Goal: Use online tool/utility: Utilize a website feature to perform a specific function

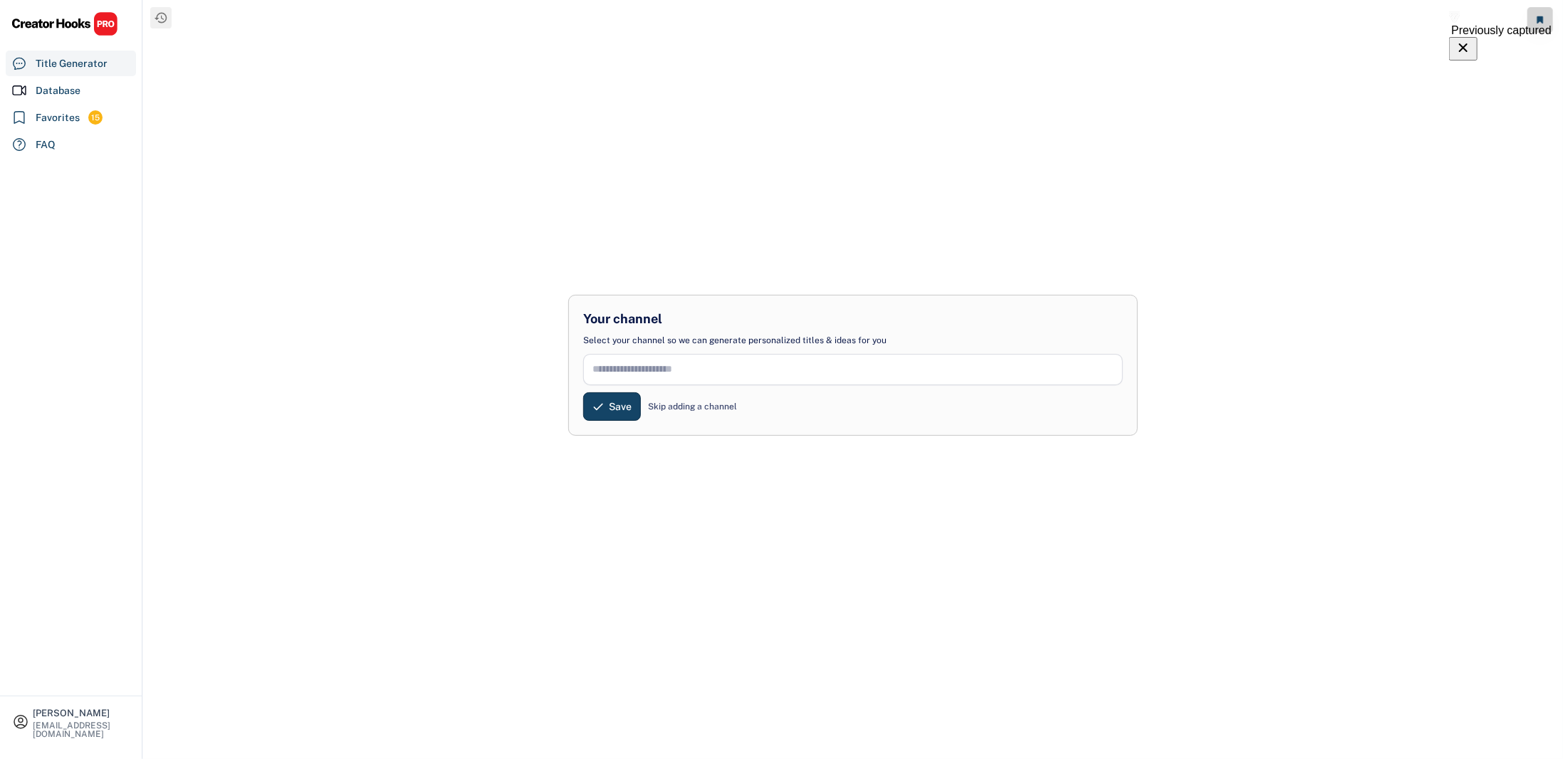
click at [674, 405] on div "Skip adding a channel" at bounding box center [692, 406] width 89 height 13
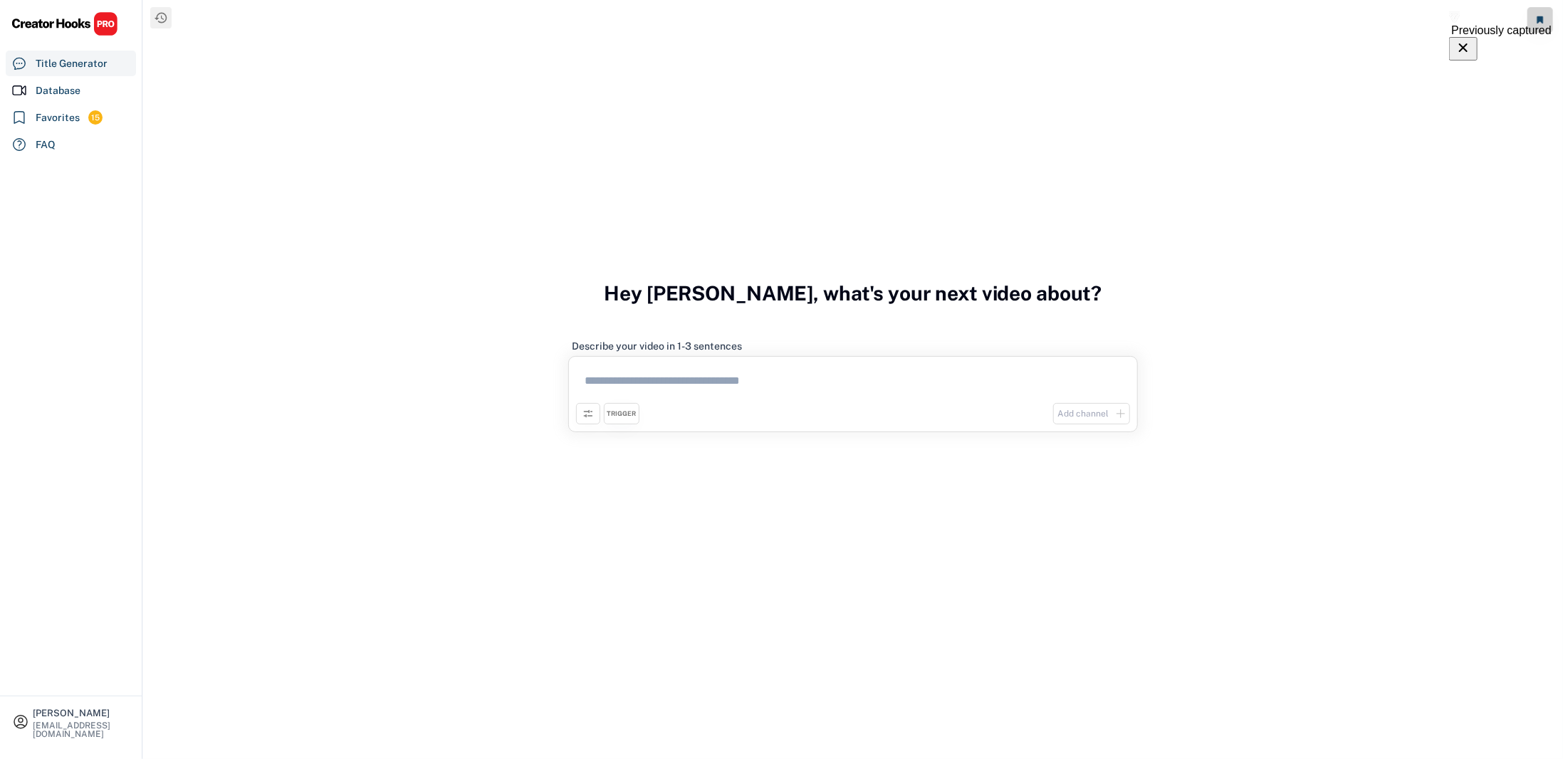
click at [634, 369] on textarea at bounding box center [853, 383] width 554 height 39
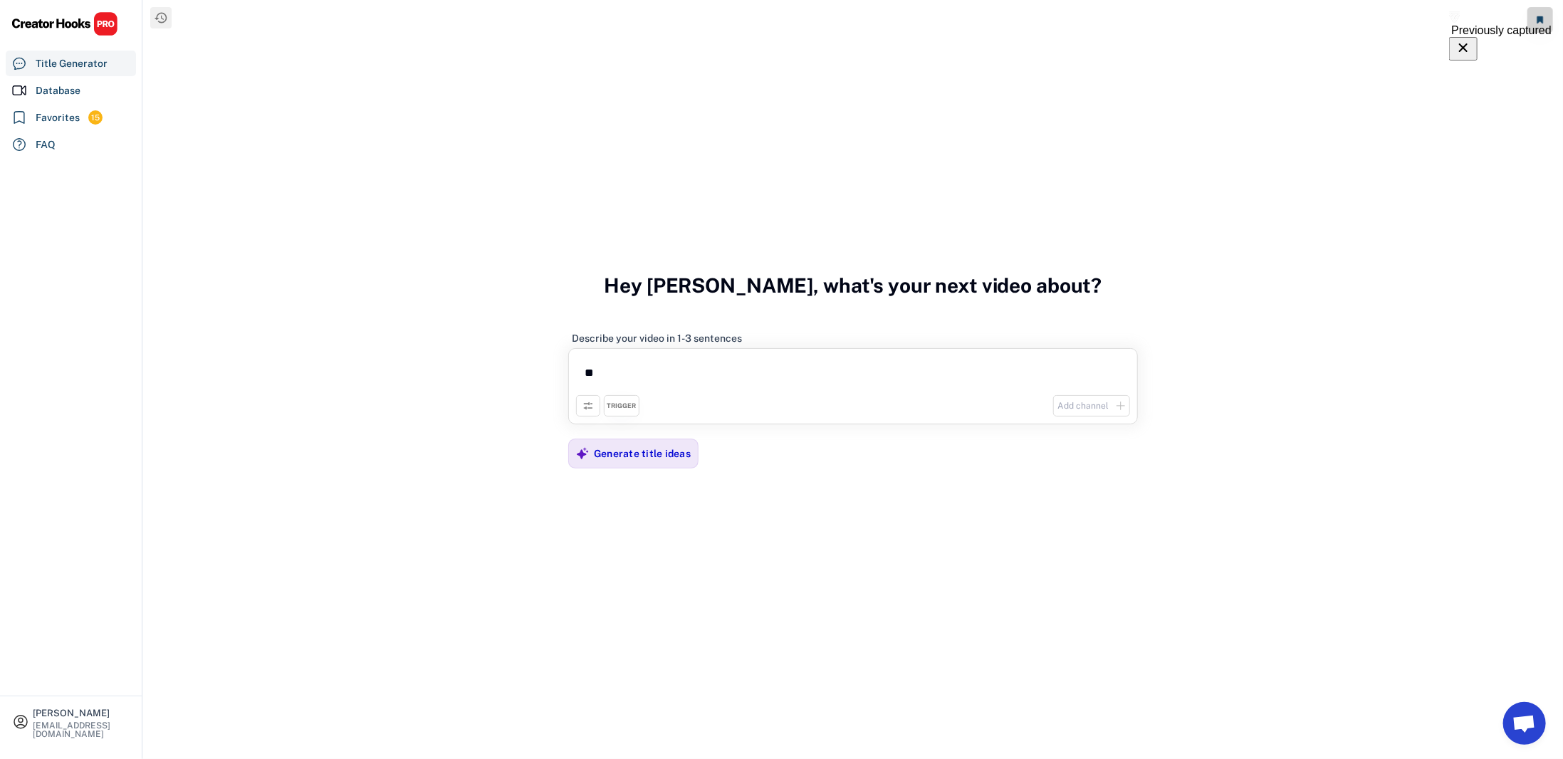
type textarea "*"
type textarea "**********"
click at [633, 467] on div "Generate title ideas" at bounding box center [642, 453] width 97 height 28
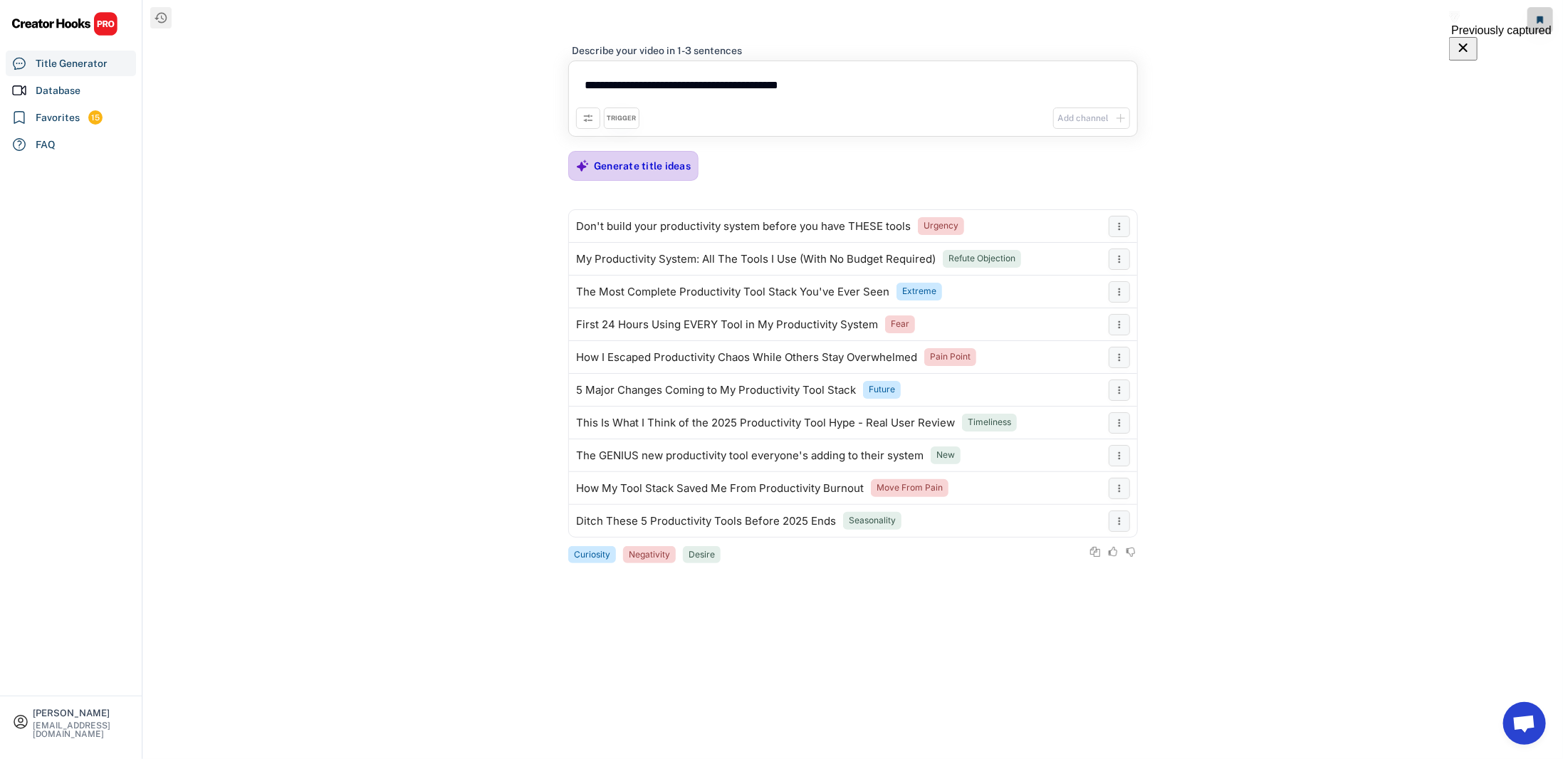
click at [661, 169] on div "Generate title ideas" at bounding box center [642, 165] width 97 height 13
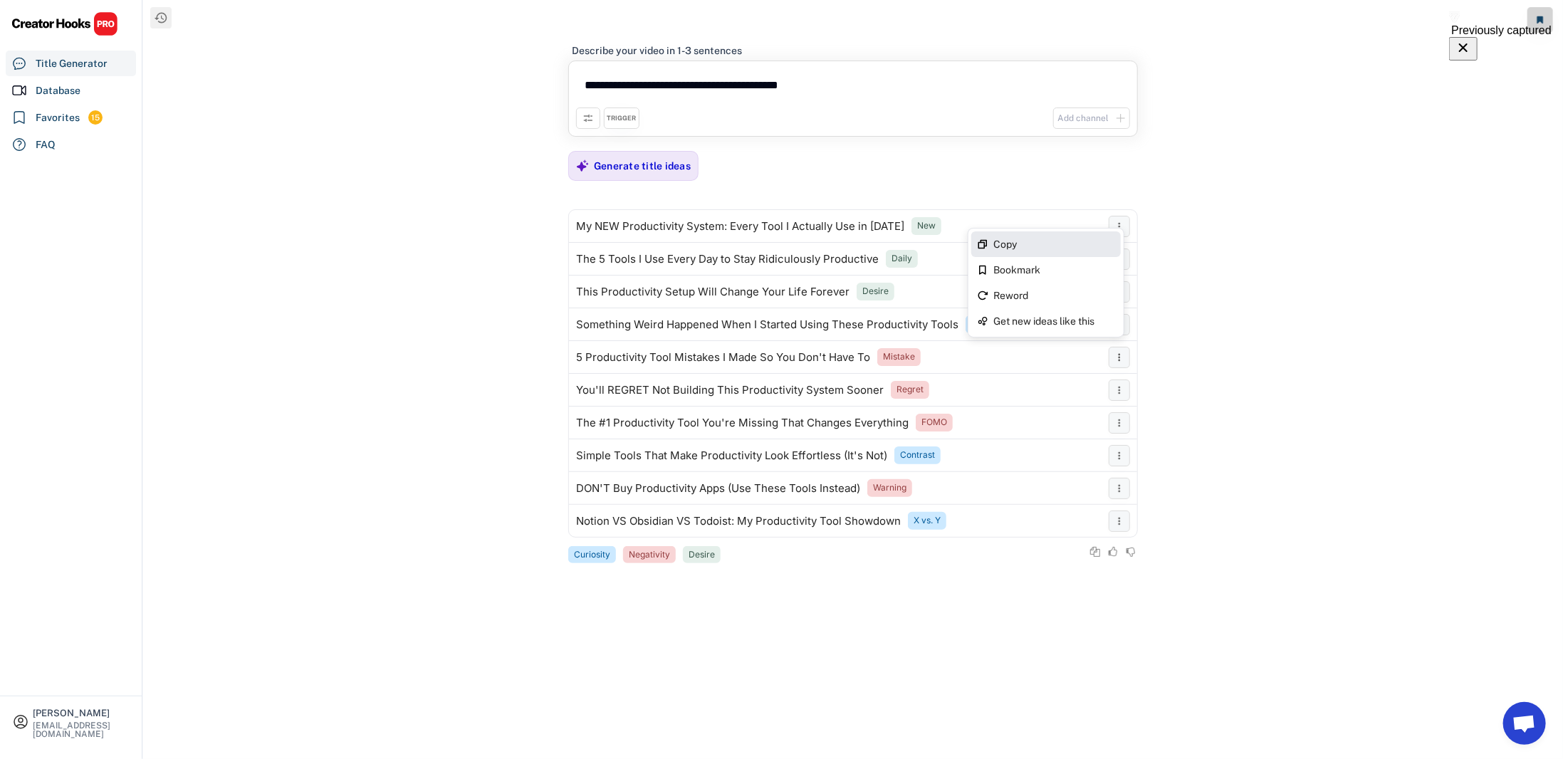
click at [1014, 245] on div "Copy" at bounding box center [1054, 244] width 121 height 10
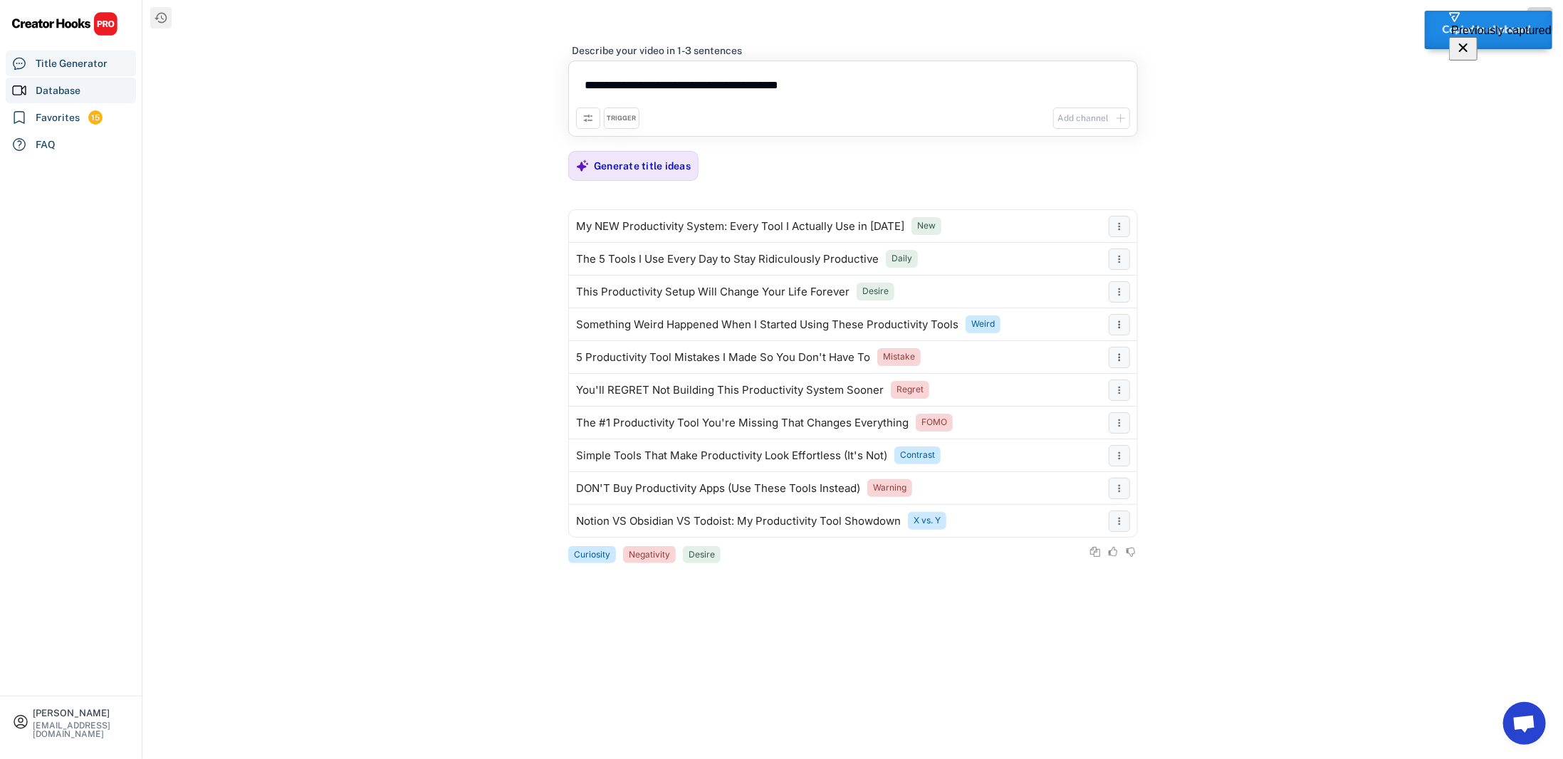
click at [70, 85] on div "Database" at bounding box center [58, 90] width 45 height 15
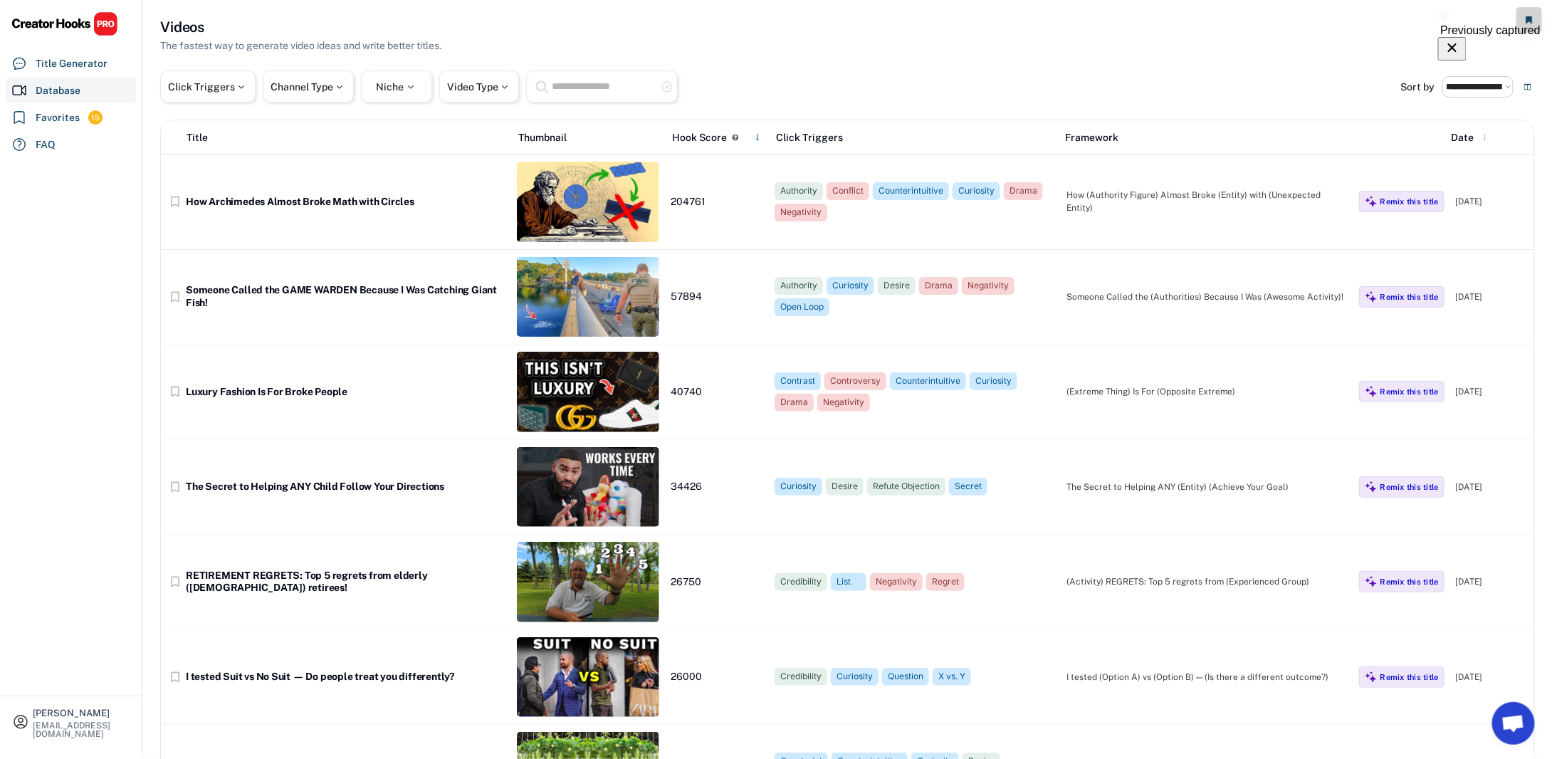
click at [1478, 142] on button at bounding box center [1485, 137] width 14 height 14
select select "**********"
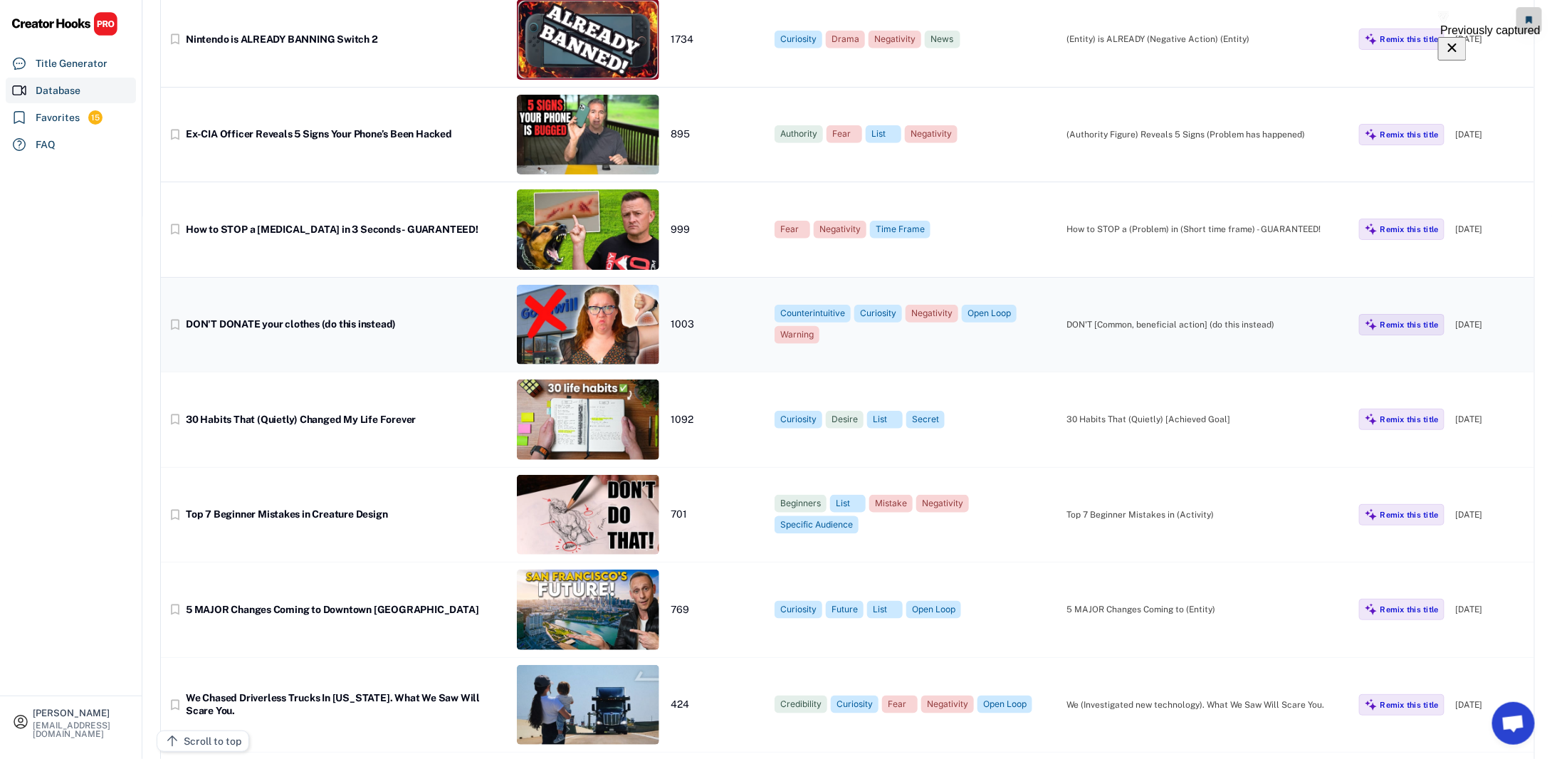
scroll to position [570, 0]
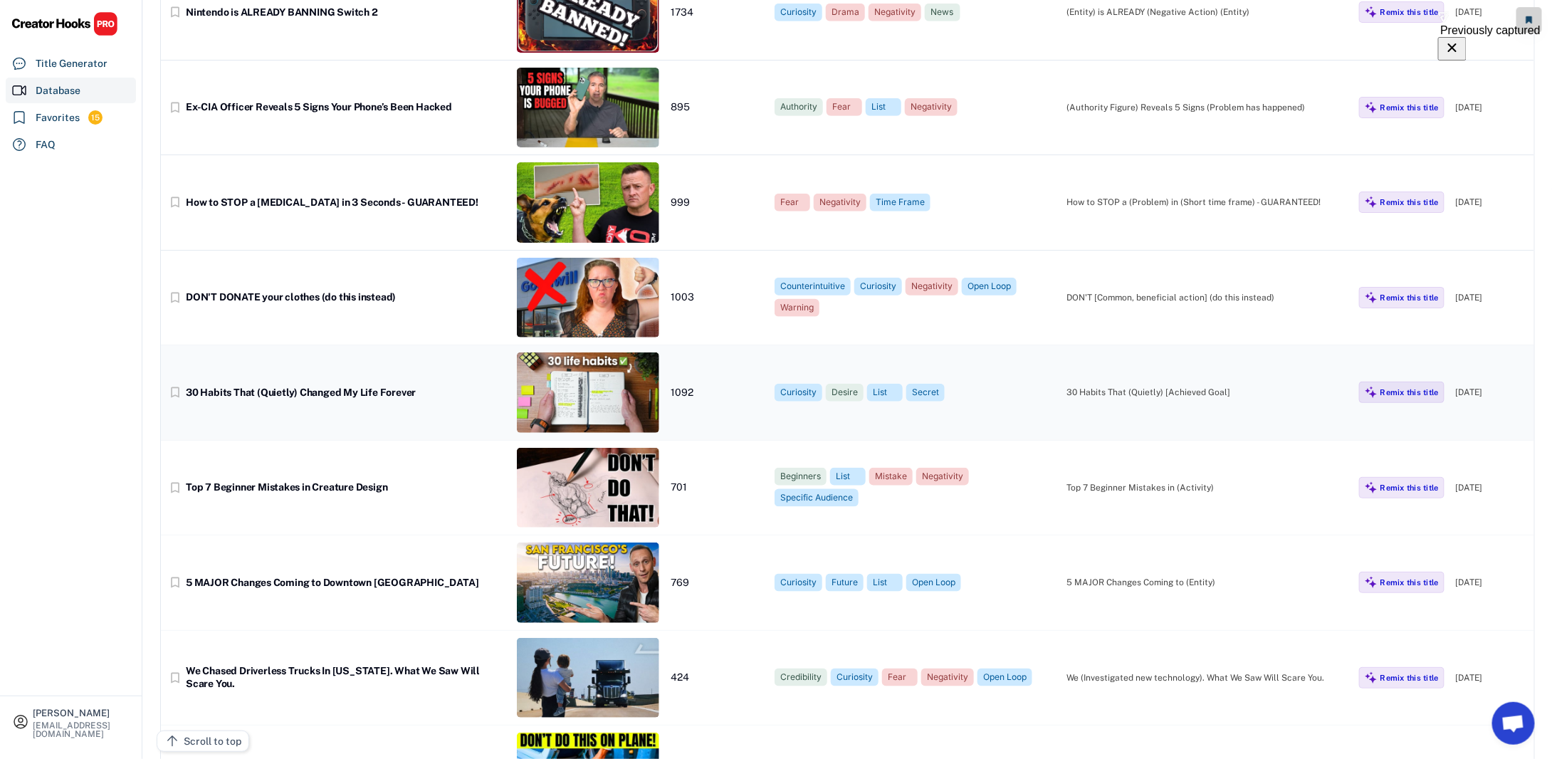
click at [595, 374] on img at bounding box center [588, 392] width 142 height 80
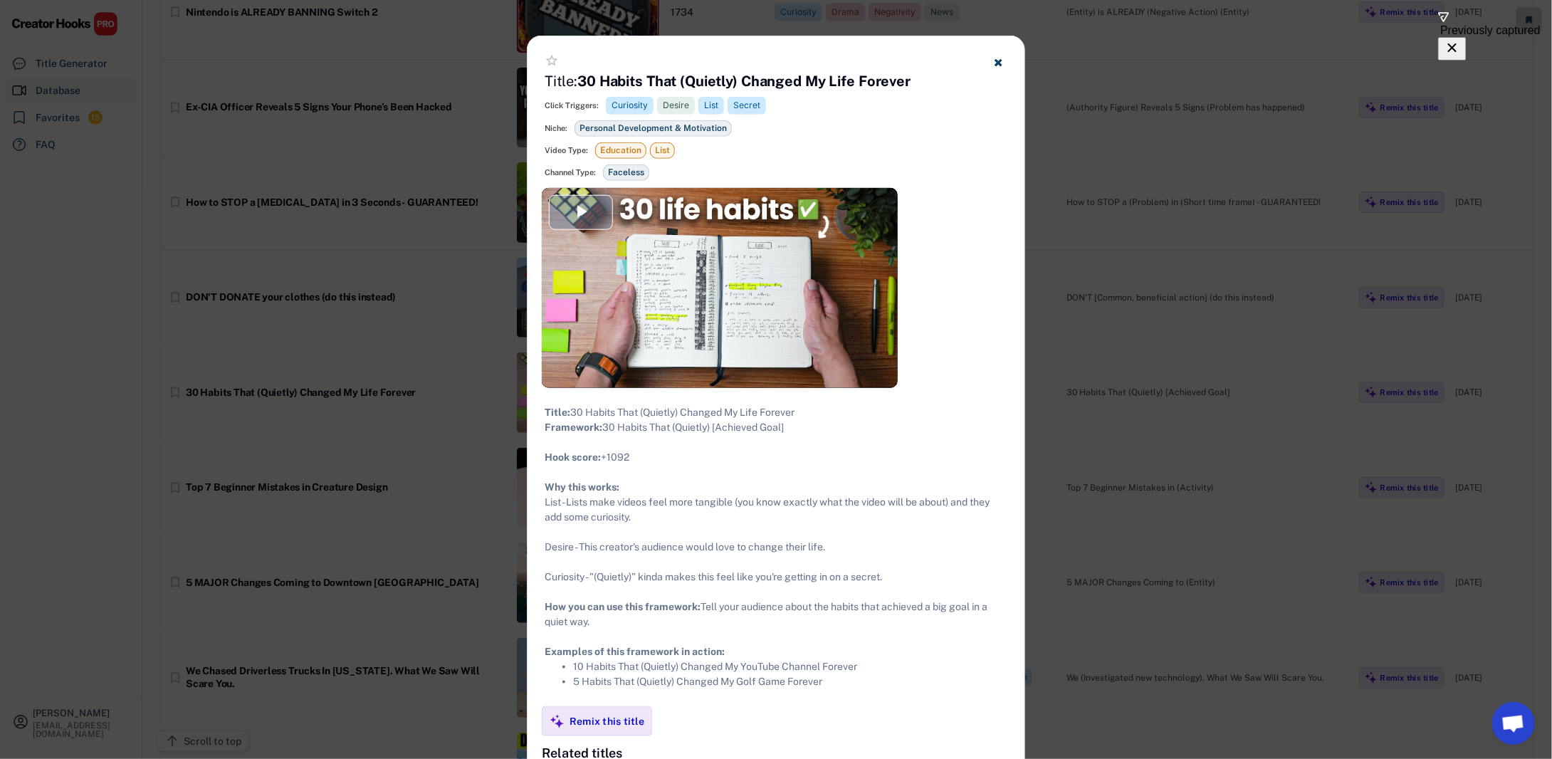
click at [762, 322] on div "Video Player" at bounding box center [720, 288] width 356 height 200
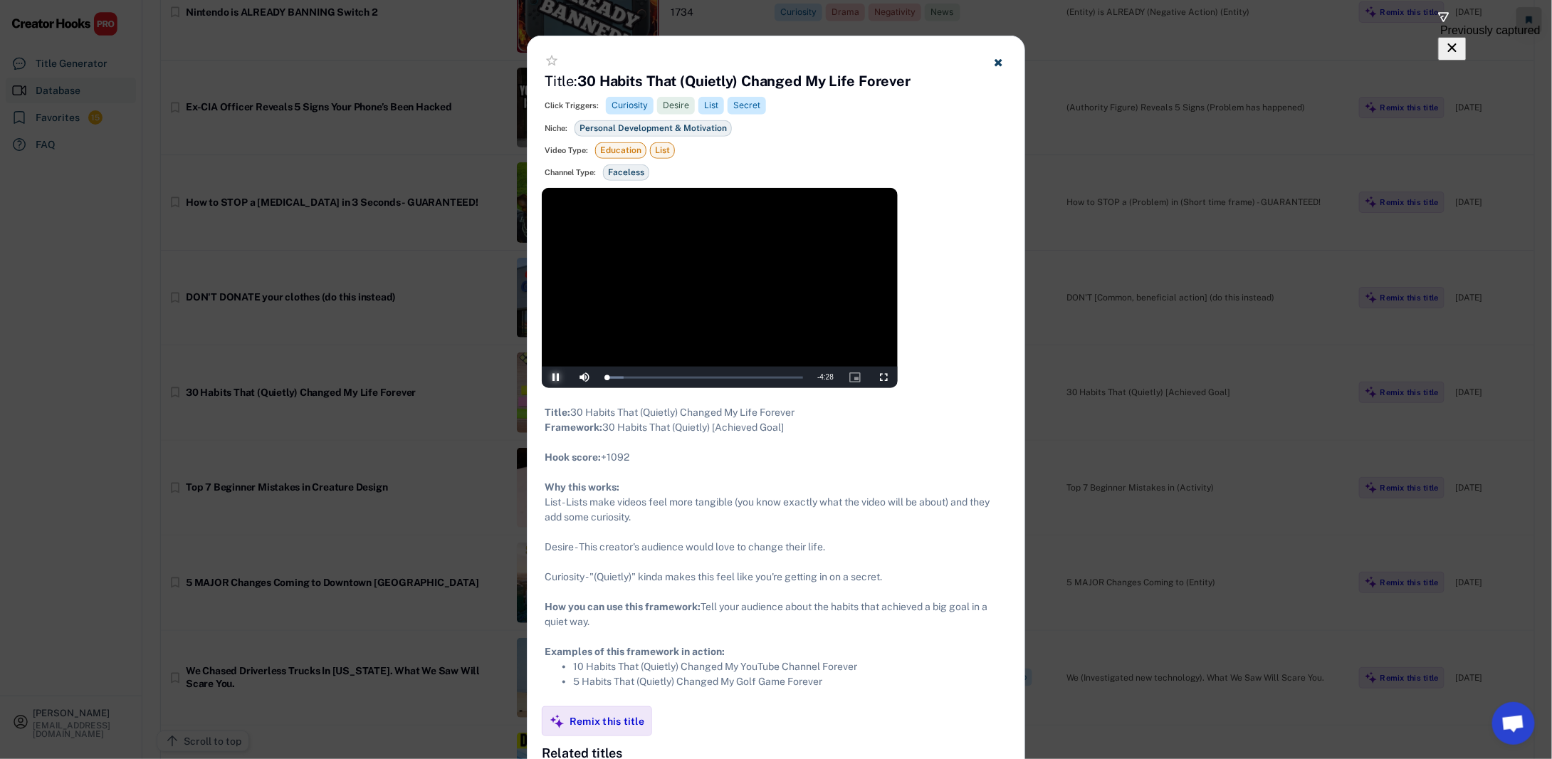
click at [551, 377] on span "Video Player" at bounding box center [556, 377] width 28 height 0
click at [1002, 63] on icon at bounding box center [998, 62] width 11 height 11
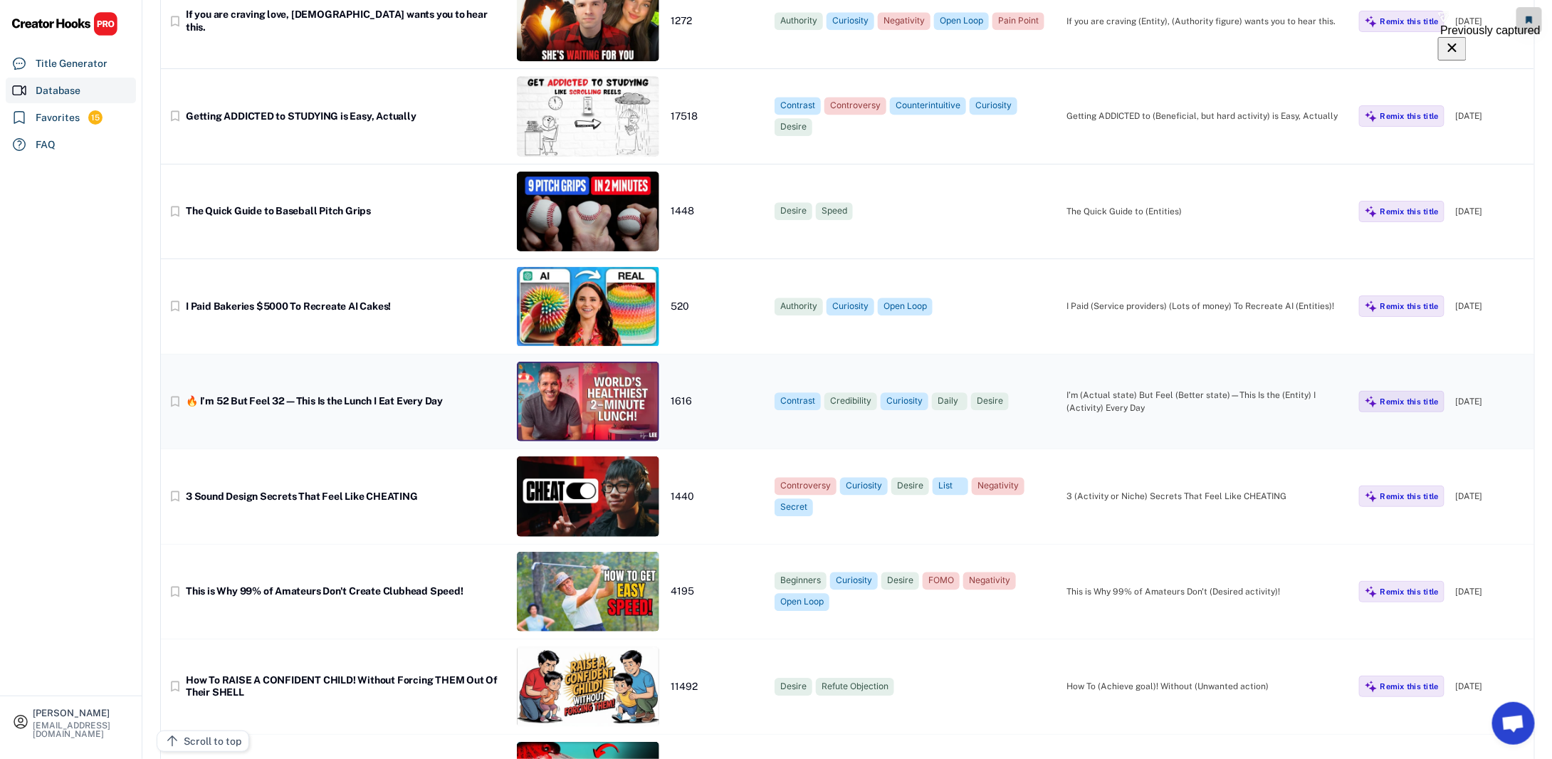
scroll to position [4485, 0]
